Goal: Find specific page/section: Find specific page/section

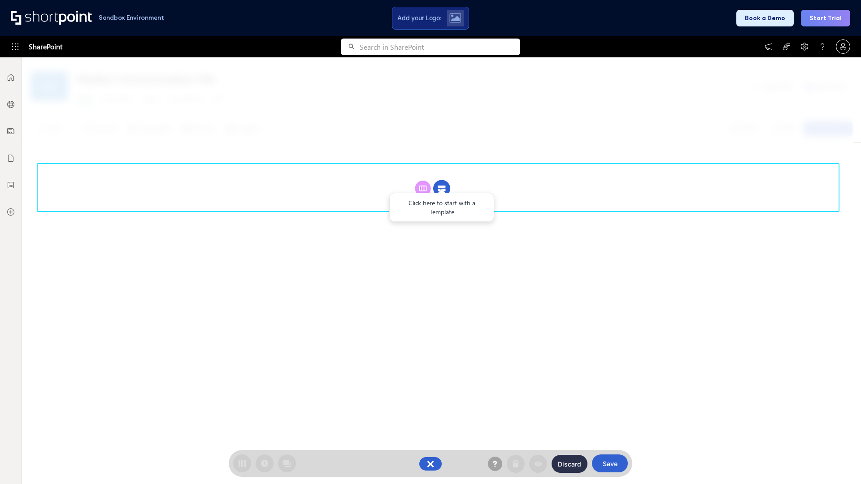
click at [442, 188] on circle at bounding box center [441, 188] width 17 height 17
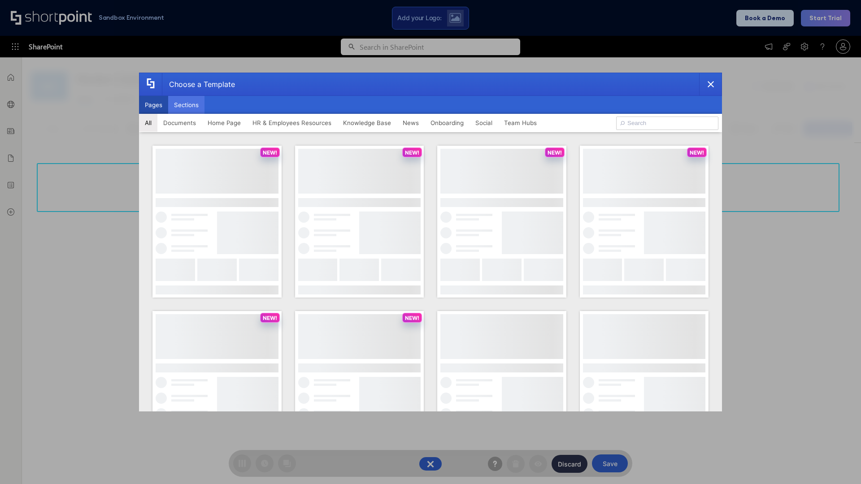
click at [186, 105] on button "Sections" at bounding box center [186, 105] width 36 height 18
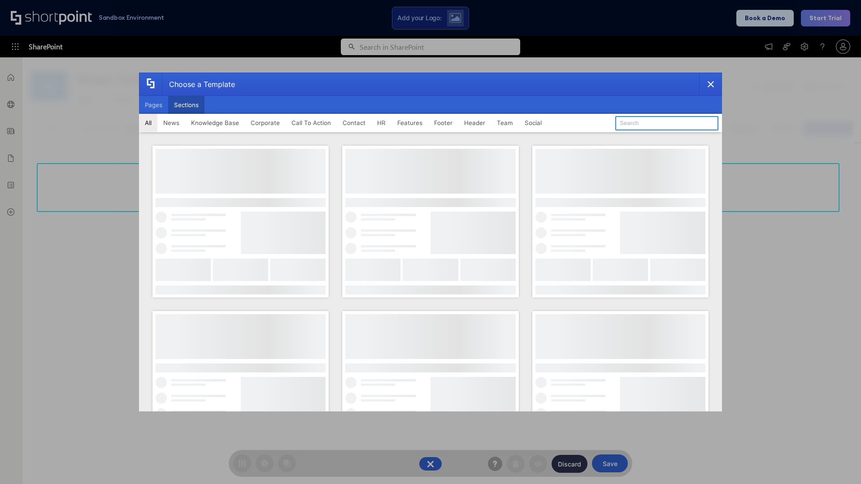
type input "Teams Advanced"
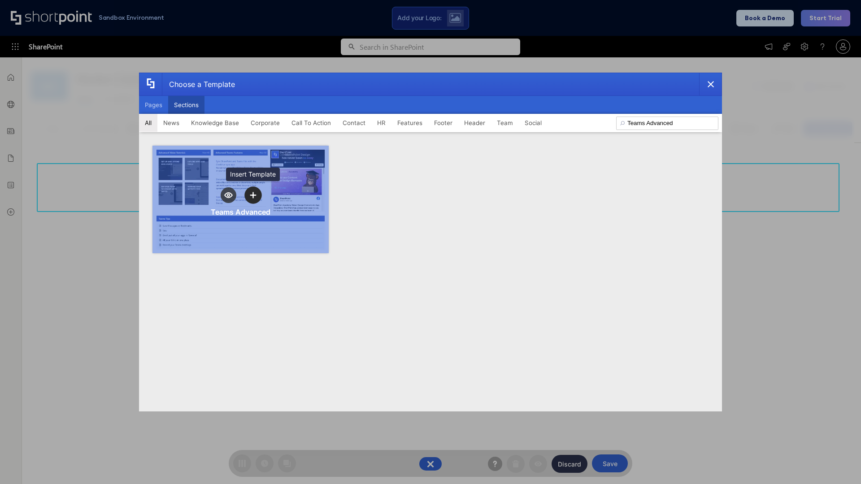
click at [253, 195] on icon "template selector" at bounding box center [253, 195] width 6 height 6
